Goal: Submit feedback/report problem

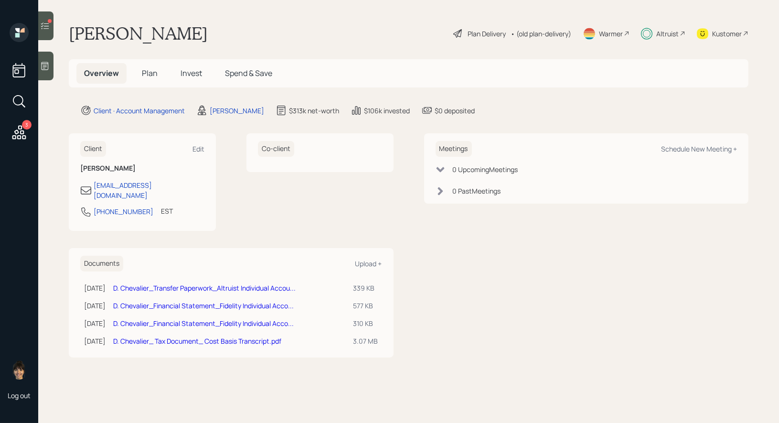
click at [189, 70] on span "Invest" at bounding box center [191, 73] width 21 height 11
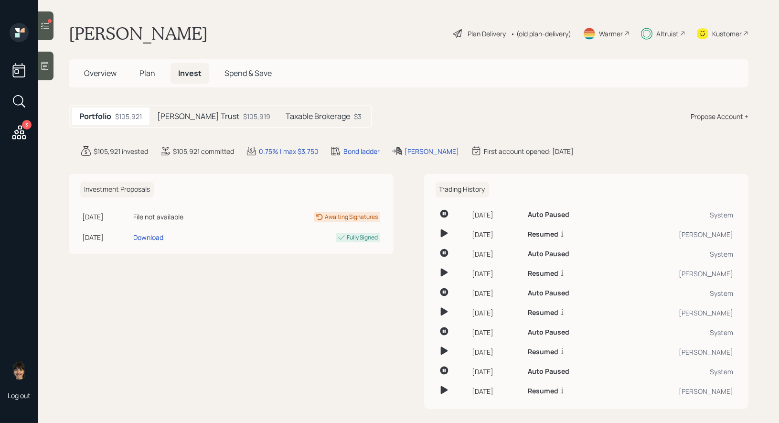
click at [179, 113] on h5 "Darlene Trust" at bounding box center [198, 116] width 82 height 9
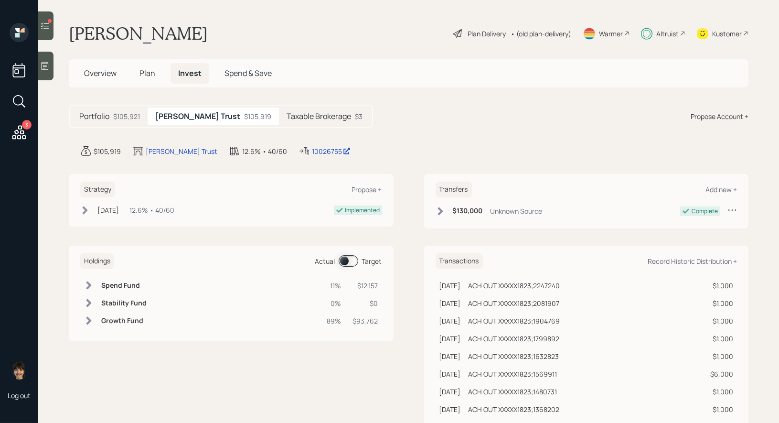
click at [287, 112] on h5 "Taxable Brokerage" at bounding box center [319, 116] width 64 height 9
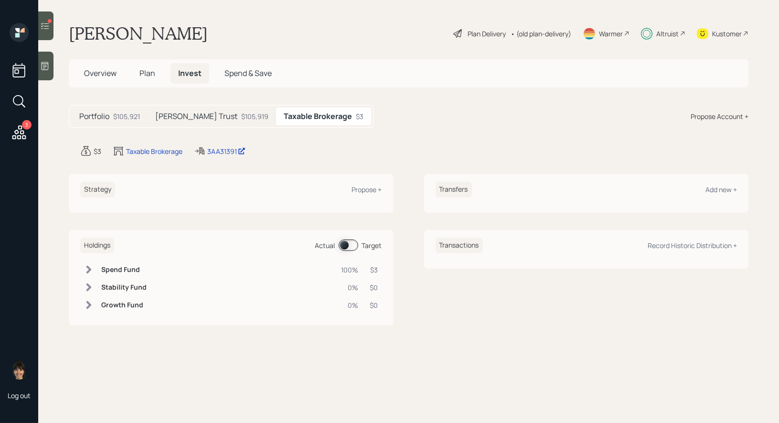
click at [191, 117] on h5 "Darlene Trust" at bounding box center [196, 116] width 82 height 9
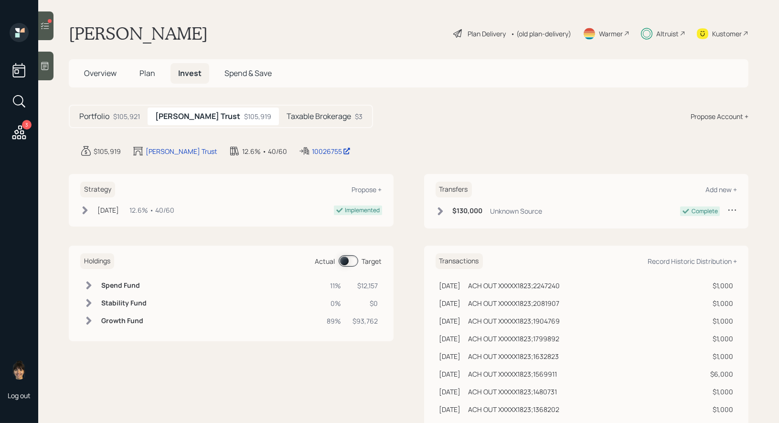
click at [287, 114] on h5 "Taxable Brokerage" at bounding box center [319, 116] width 64 height 9
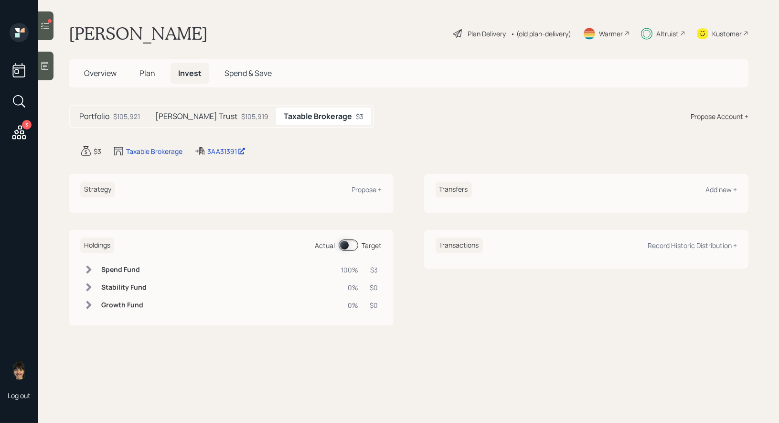
click at [48, 28] on icon at bounding box center [45, 25] width 8 height 7
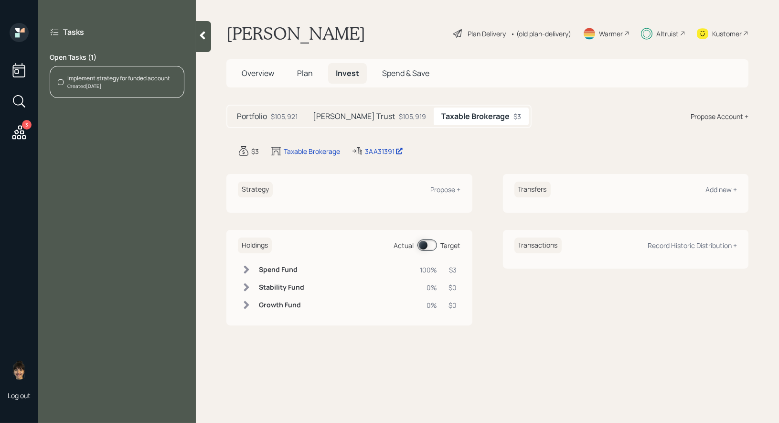
click at [105, 83] on div "Created [DATE]" at bounding box center [118, 86] width 103 height 7
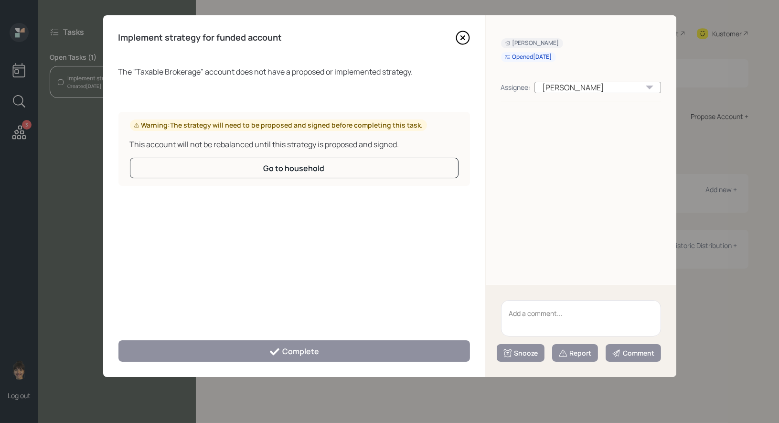
click at [559, 305] on textarea at bounding box center [581, 318] width 160 height 36
type textarea "empty"
click at [577, 352] on div "Report" at bounding box center [574, 353] width 33 height 10
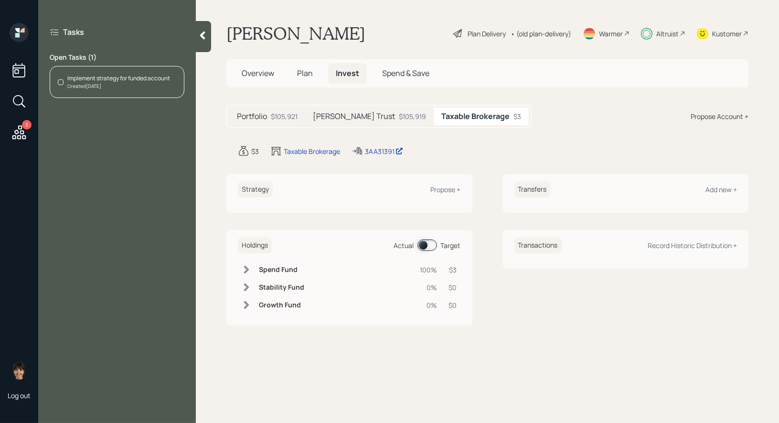
click at [202, 34] on icon at bounding box center [202, 36] width 5 height 8
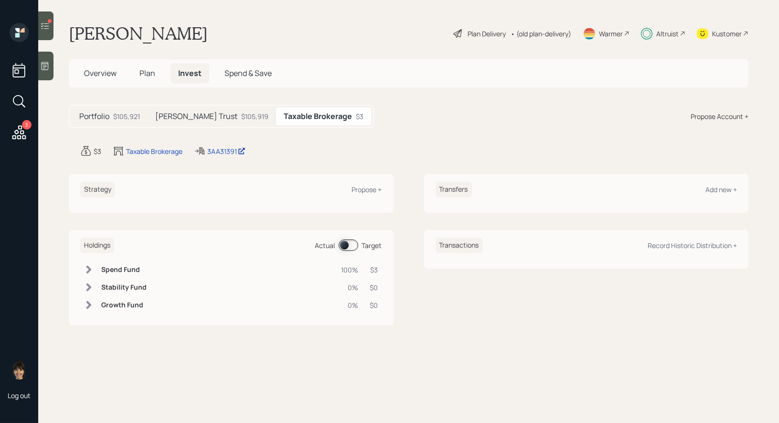
click at [43, 26] on icon at bounding box center [45, 26] width 10 height 10
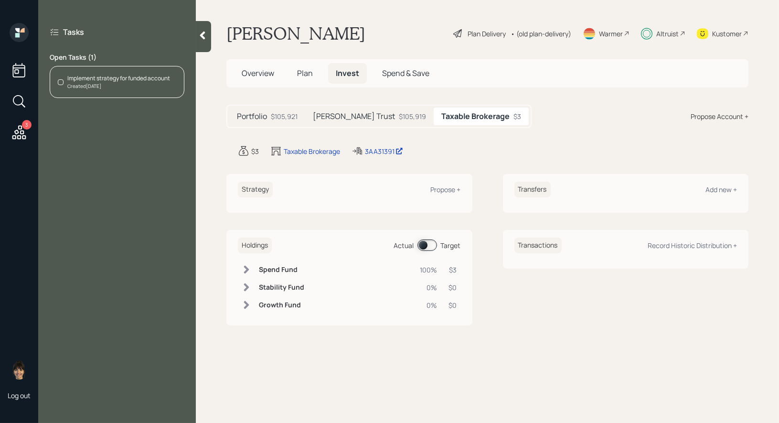
click at [90, 85] on div "Created [DATE]" at bounding box center [118, 86] width 103 height 7
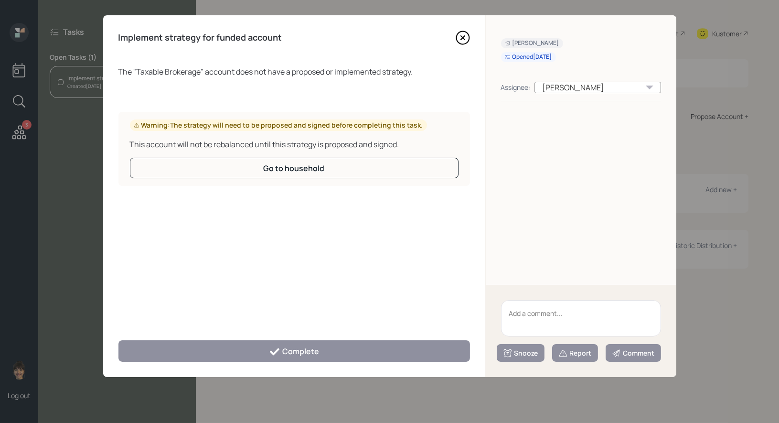
click at [542, 324] on textarea at bounding box center [581, 318] width 160 height 36
type textarea "empty"
click at [567, 357] on icon at bounding box center [563, 353] width 10 height 10
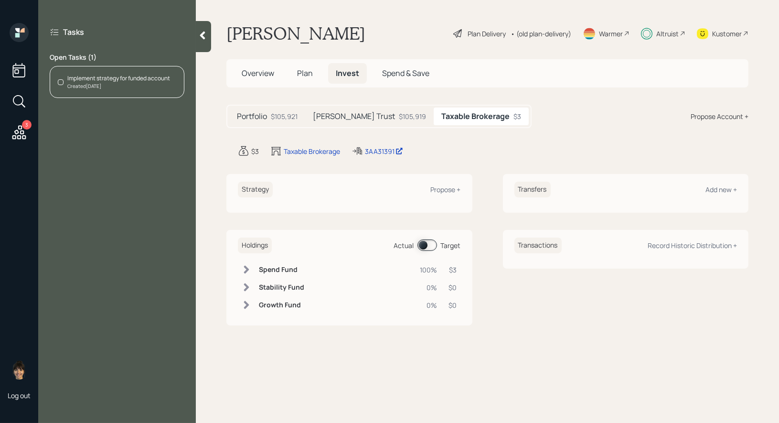
click at [16, 133] on icon at bounding box center [19, 132] width 17 height 17
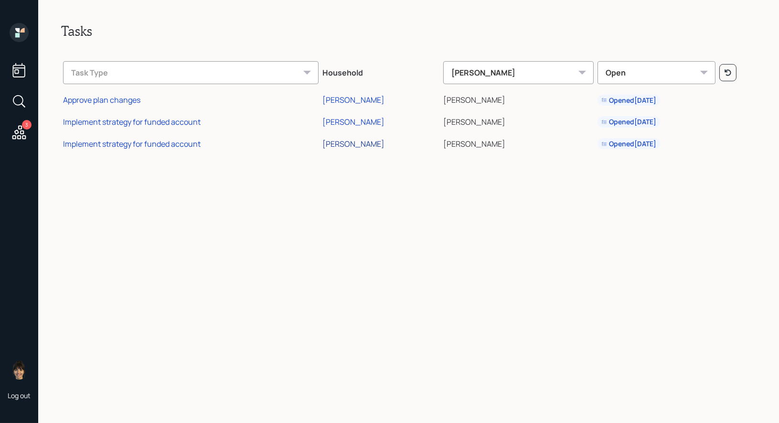
click at [354, 145] on div "[PERSON_NAME]" at bounding box center [353, 143] width 62 height 11
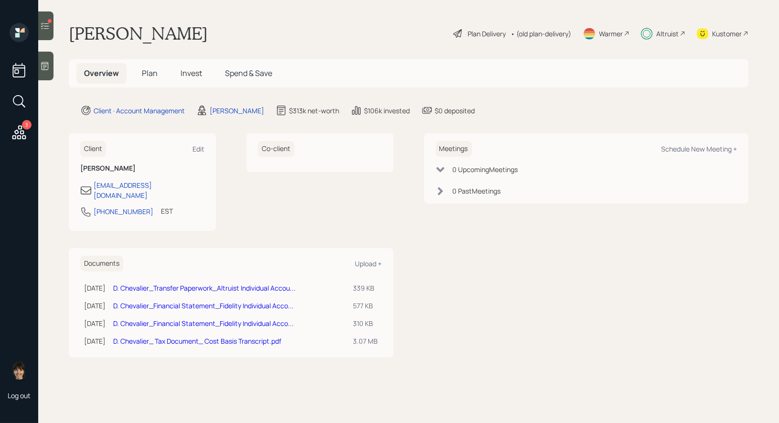
click at [45, 27] on icon at bounding box center [45, 26] width 10 height 10
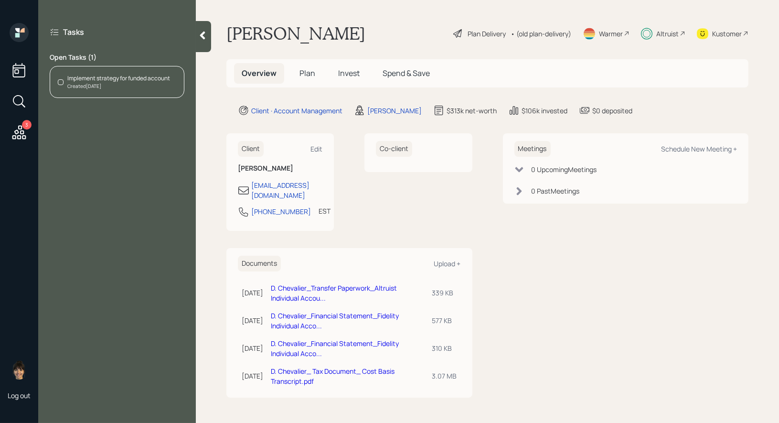
click at [68, 83] on div "Created [DATE]" at bounding box center [118, 86] width 103 height 7
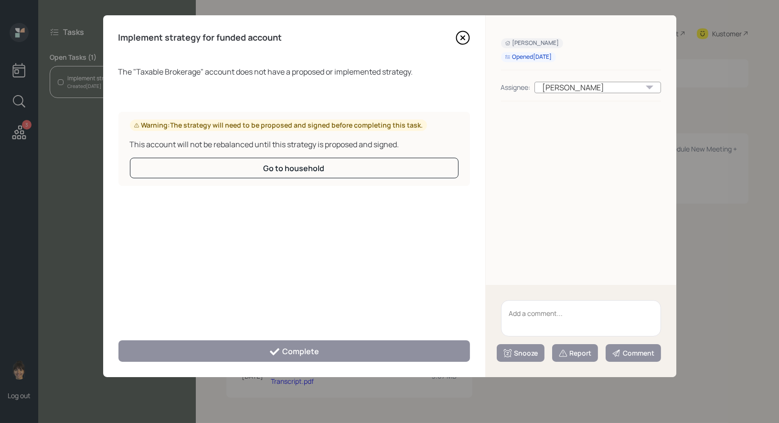
click at [556, 314] on textarea at bounding box center [581, 318] width 160 height 36
type textarea "empty"
click at [575, 350] on div "Report" at bounding box center [574, 353] width 33 height 10
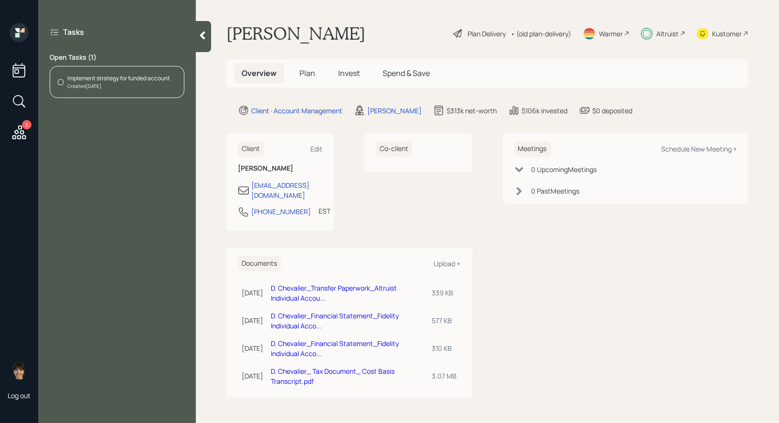
click at [205, 33] on icon at bounding box center [203, 36] width 10 height 10
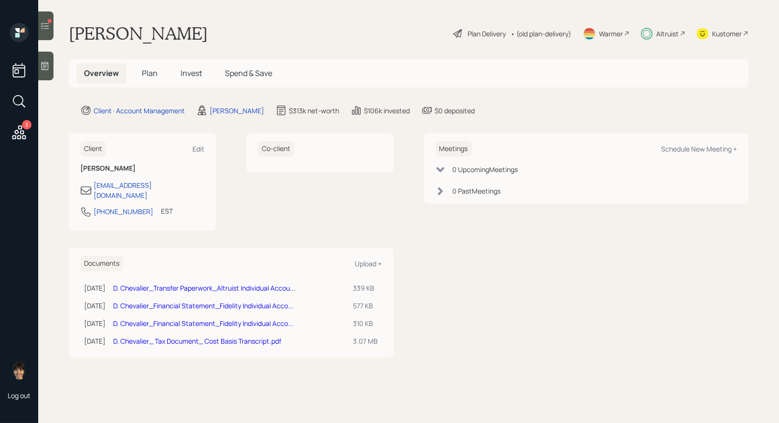
click at [19, 135] on icon at bounding box center [19, 132] width 14 height 14
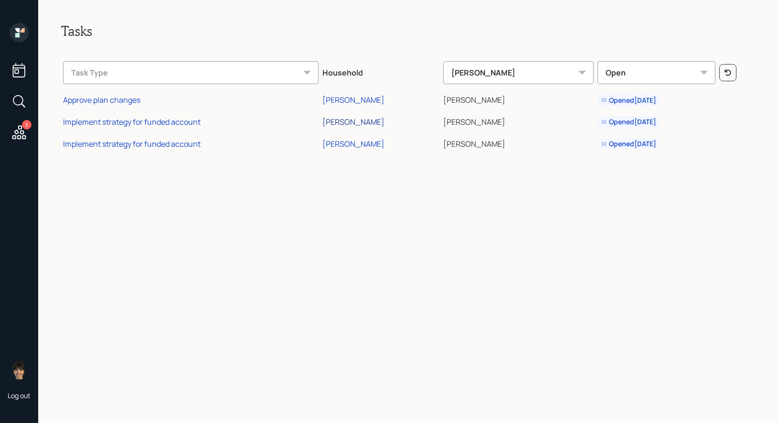
click at [340, 118] on div "[PERSON_NAME]" at bounding box center [353, 122] width 62 height 11
